Goal: Task Accomplishment & Management: Use online tool/utility

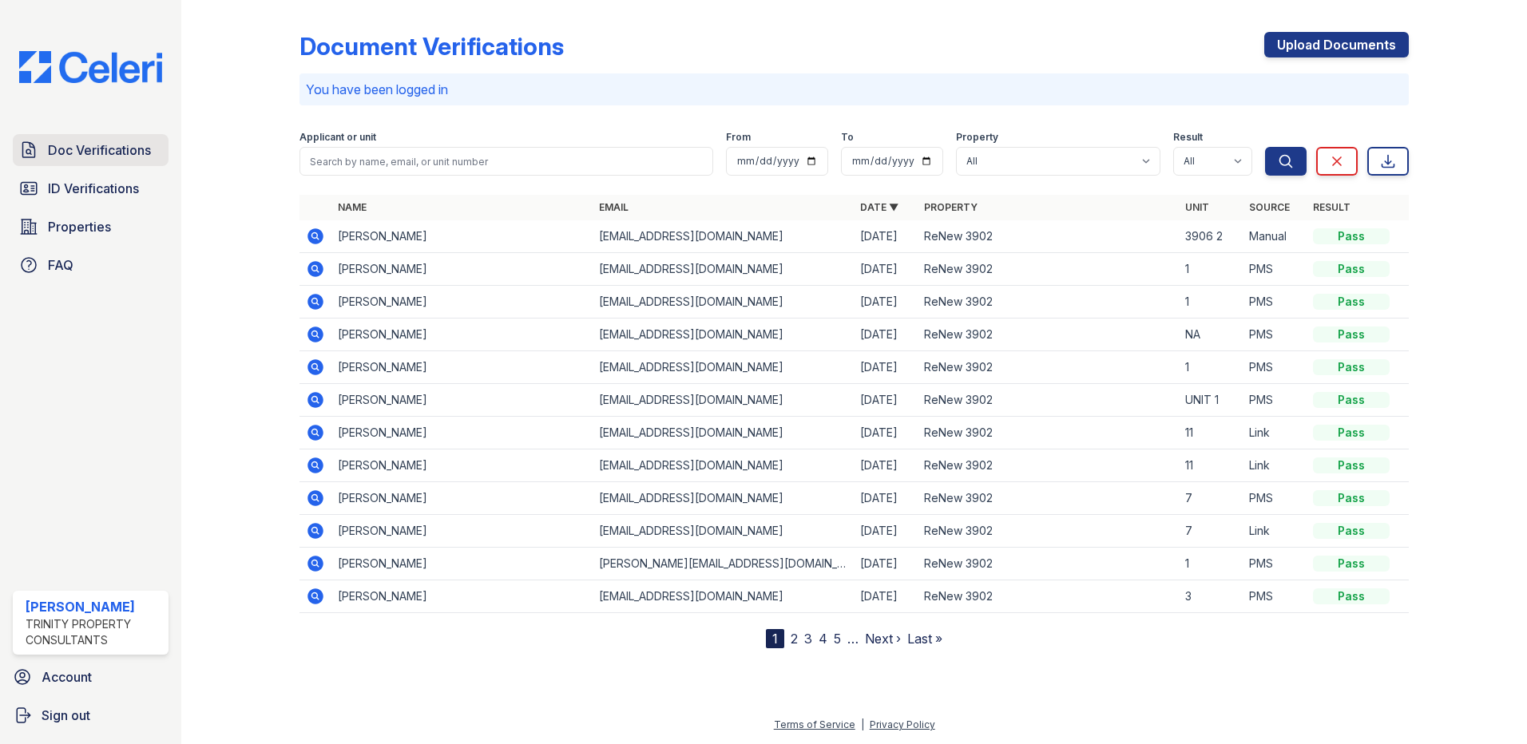
click at [129, 141] on span "Doc Verifications" at bounding box center [99, 150] width 103 height 19
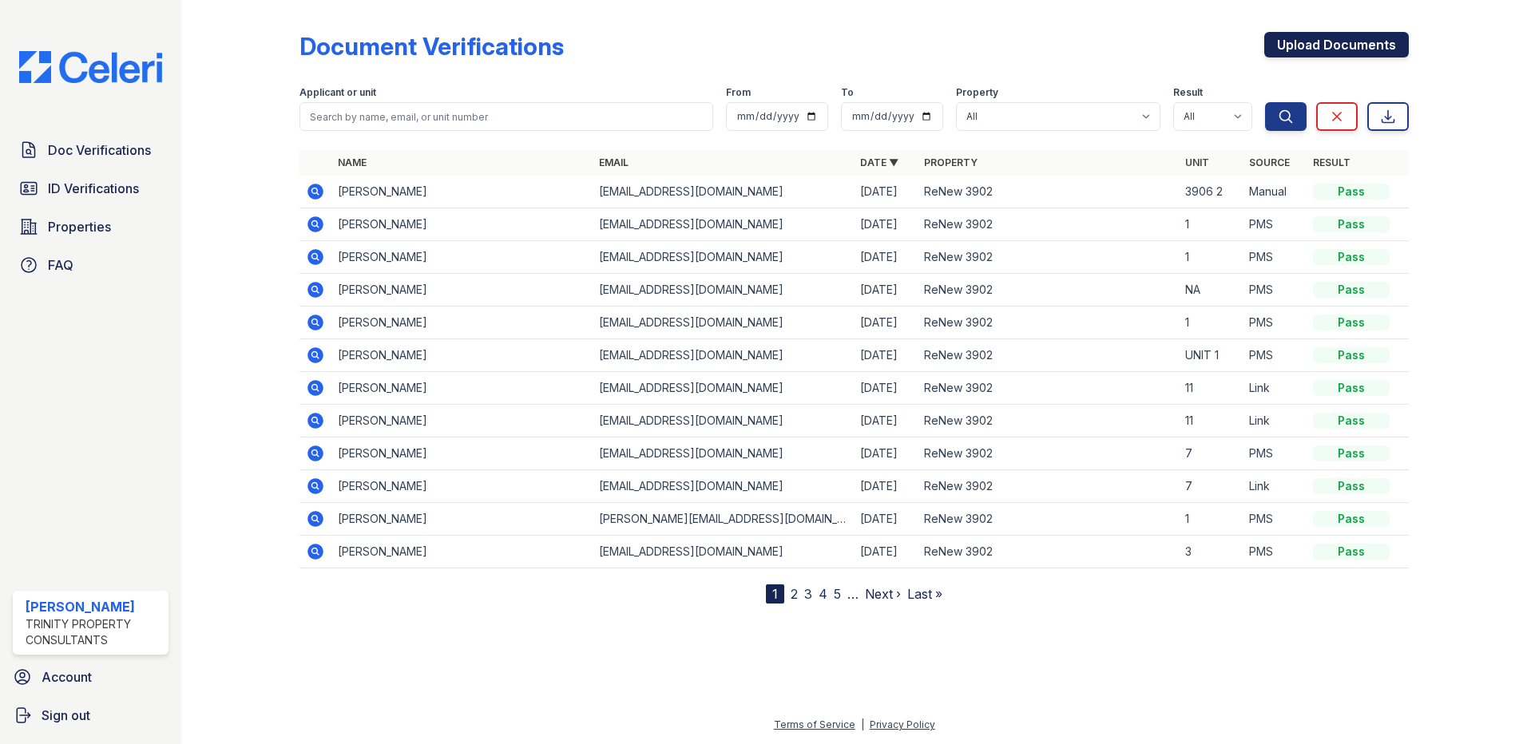
click at [1325, 40] on link "Upload Documents" at bounding box center [1336, 45] width 145 height 26
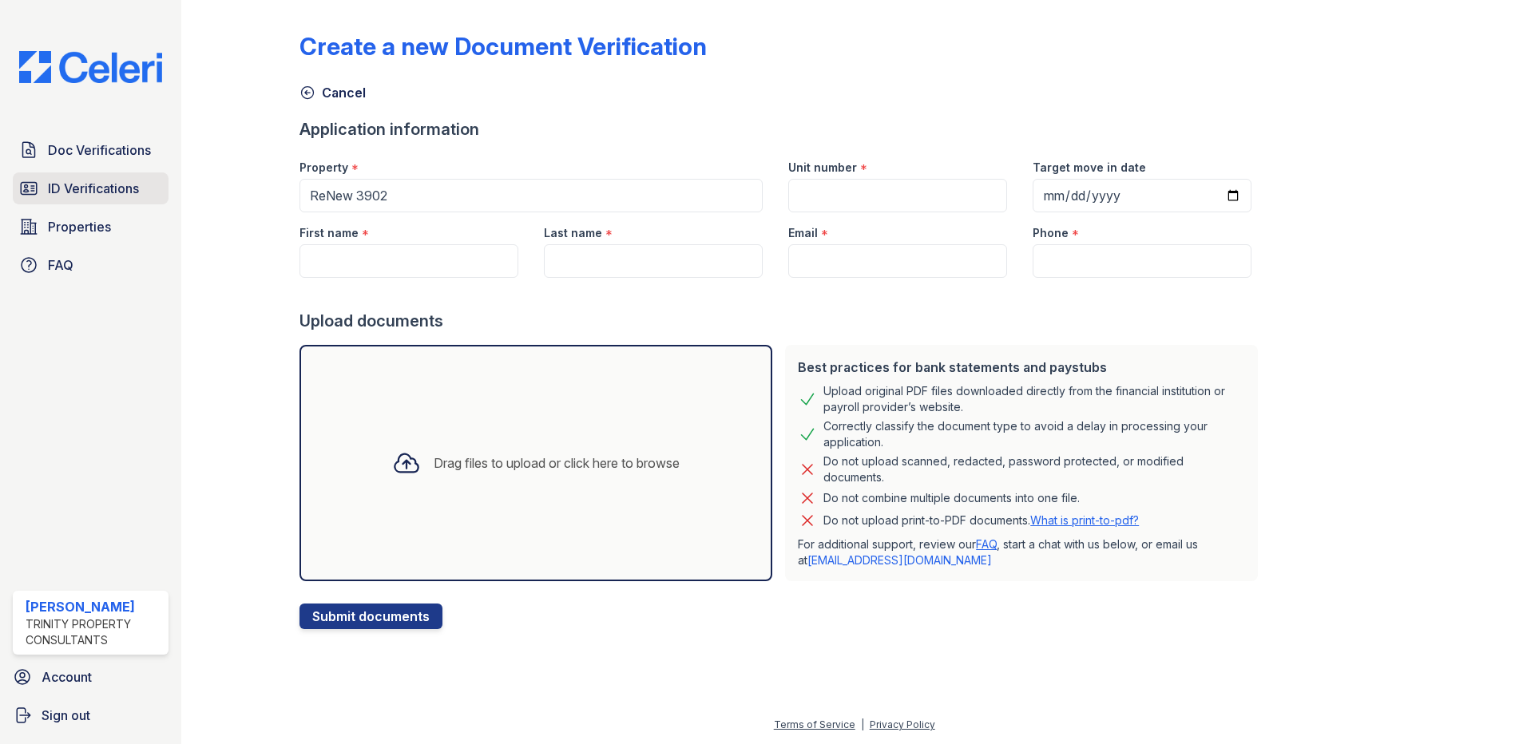
click at [90, 192] on span "ID Verifications" at bounding box center [93, 188] width 91 height 19
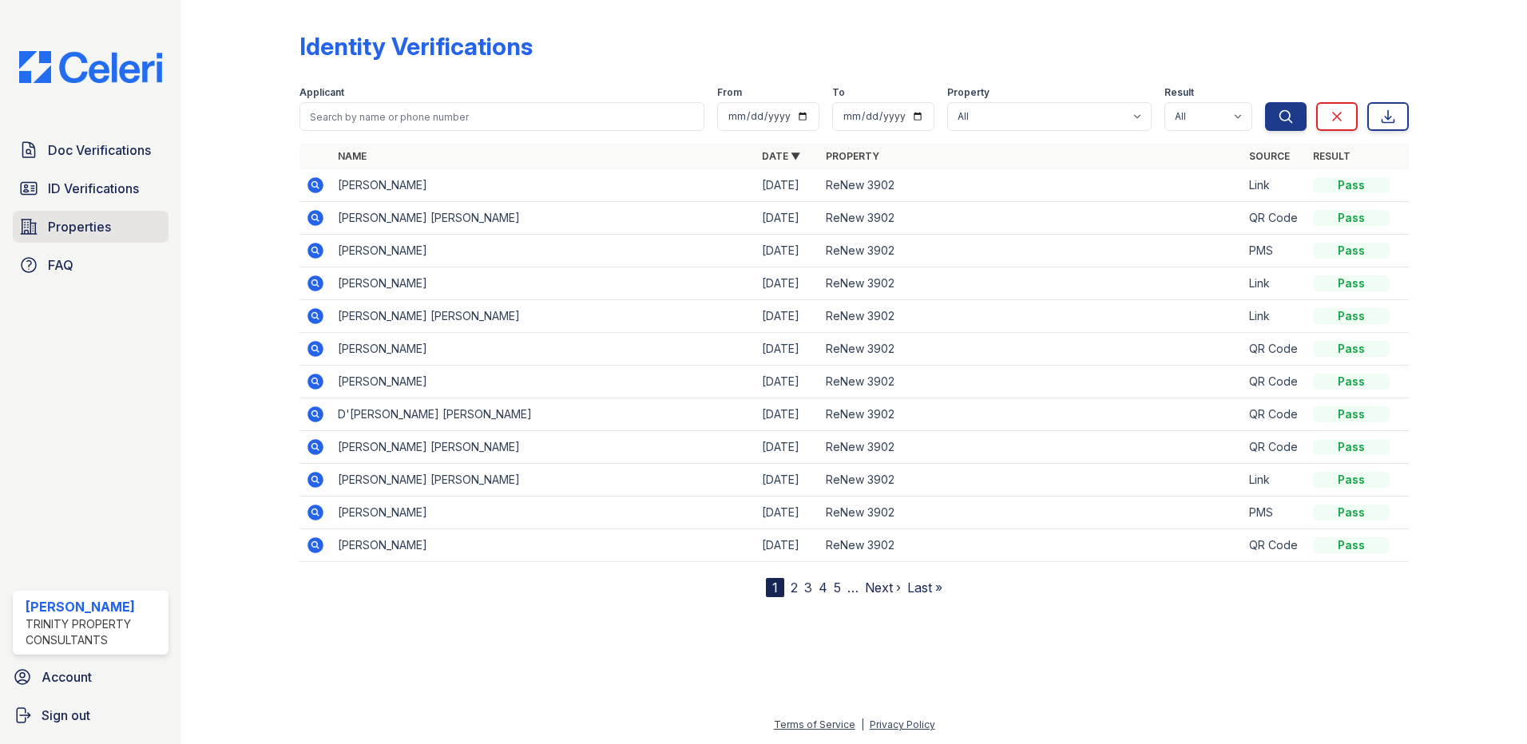
click at [77, 218] on span "Properties" at bounding box center [79, 226] width 63 height 19
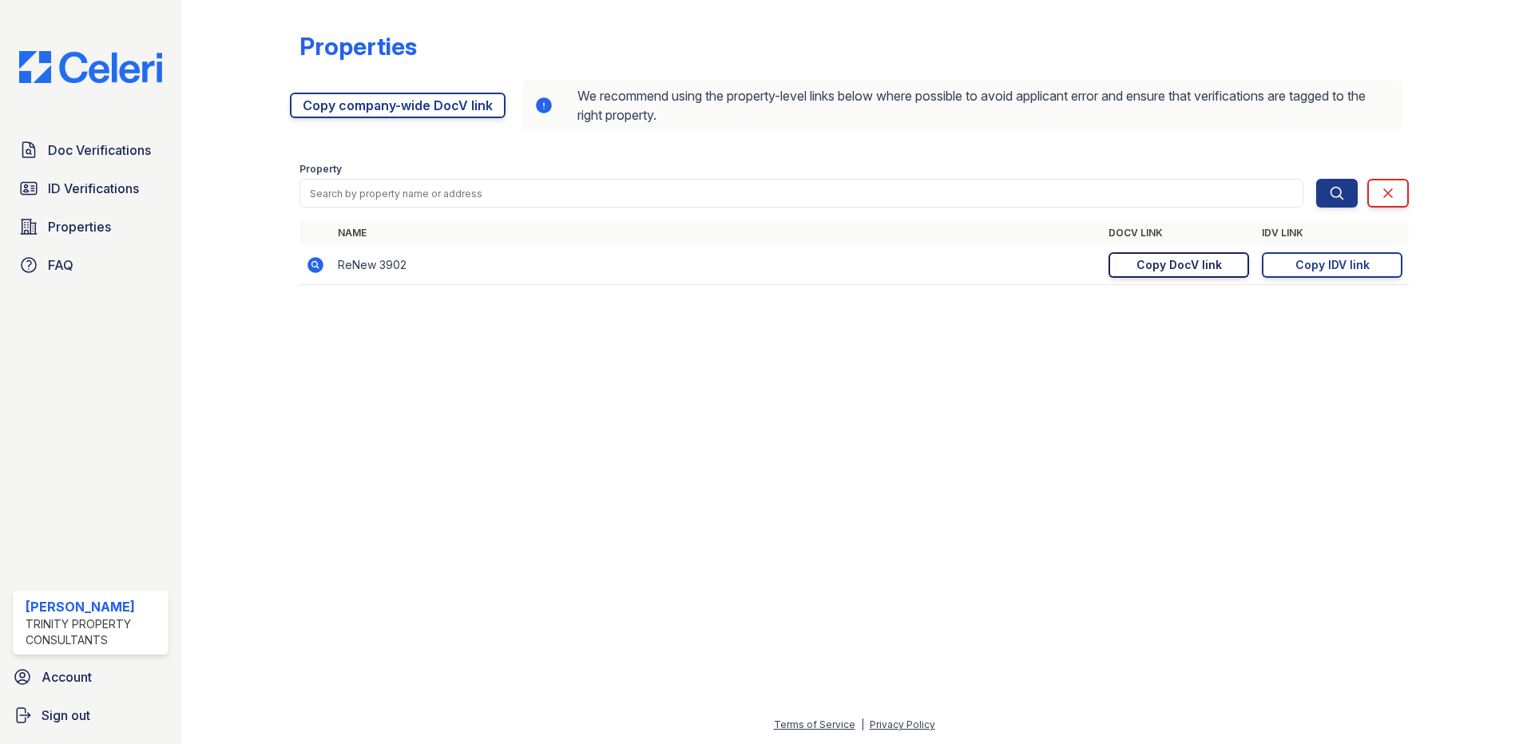
click at [1183, 263] on div "Copy DocV link" at bounding box center [1178, 265] width 85 height 16
click at [1299, 260] on div "Copy IDV link" at bounding box center [1332, 265] width 74 height 16
